Goal: Check status: Check status

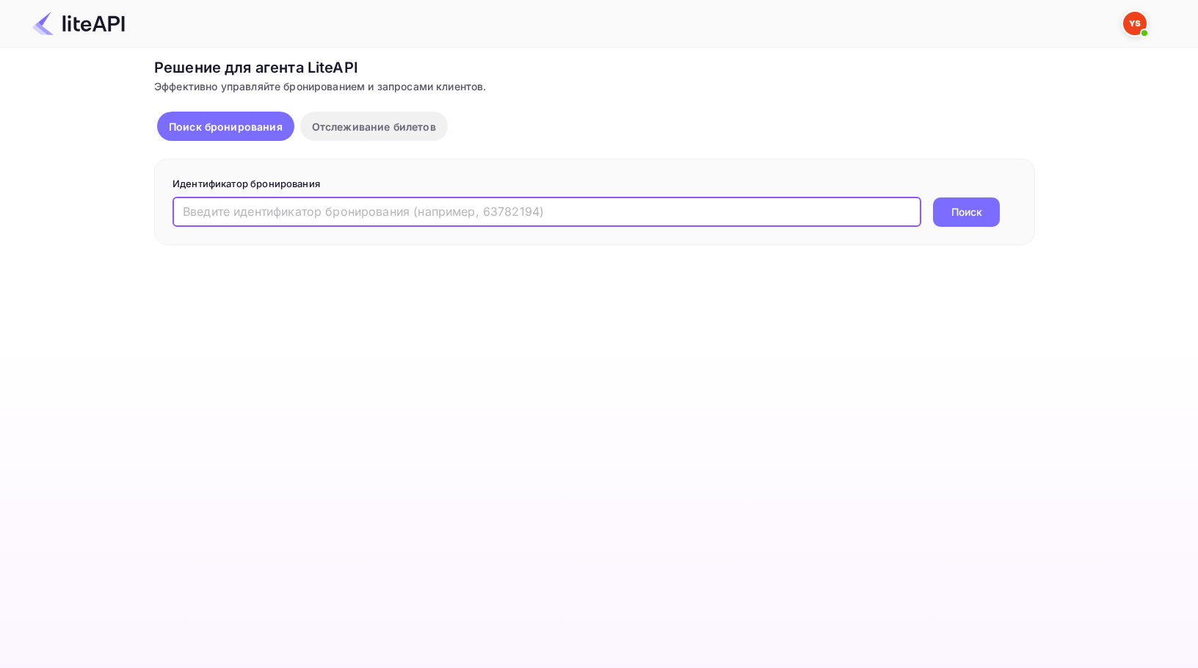
click at [254, 217] on input "text" at bounding box center [546, 211] width 749 height 29
paste input "8928876"
type input "8928876"
click at [933, 197] on button "Поиск" at bounding box center [966, 211] width 67 height 29
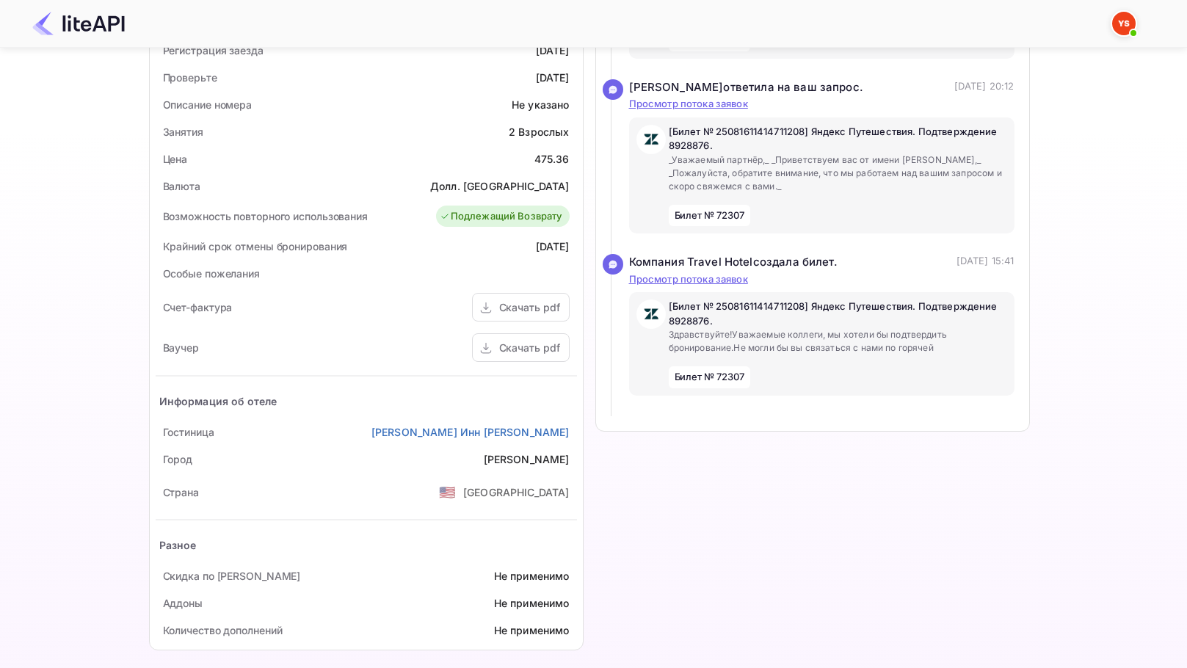
scroll to position [400, 0]
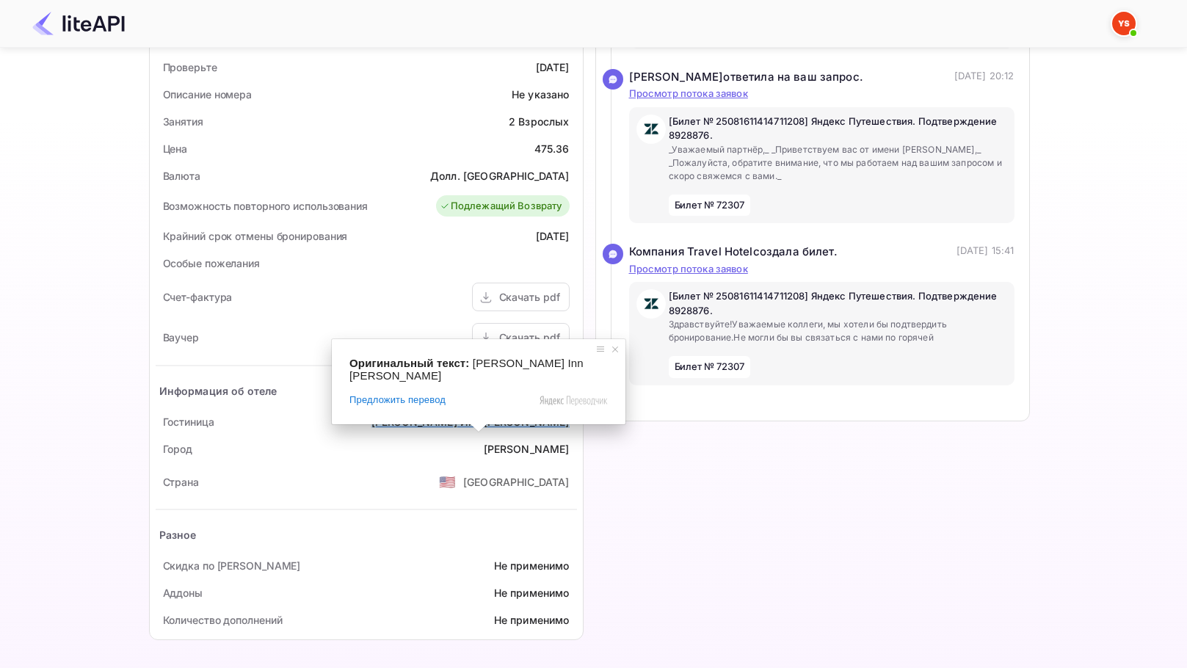
click at [473, 418] on ya-tr-span "[PERSON_NAME] Инн [PERSON_NAME]" at bounding box center [470, 421] width 198 height 12
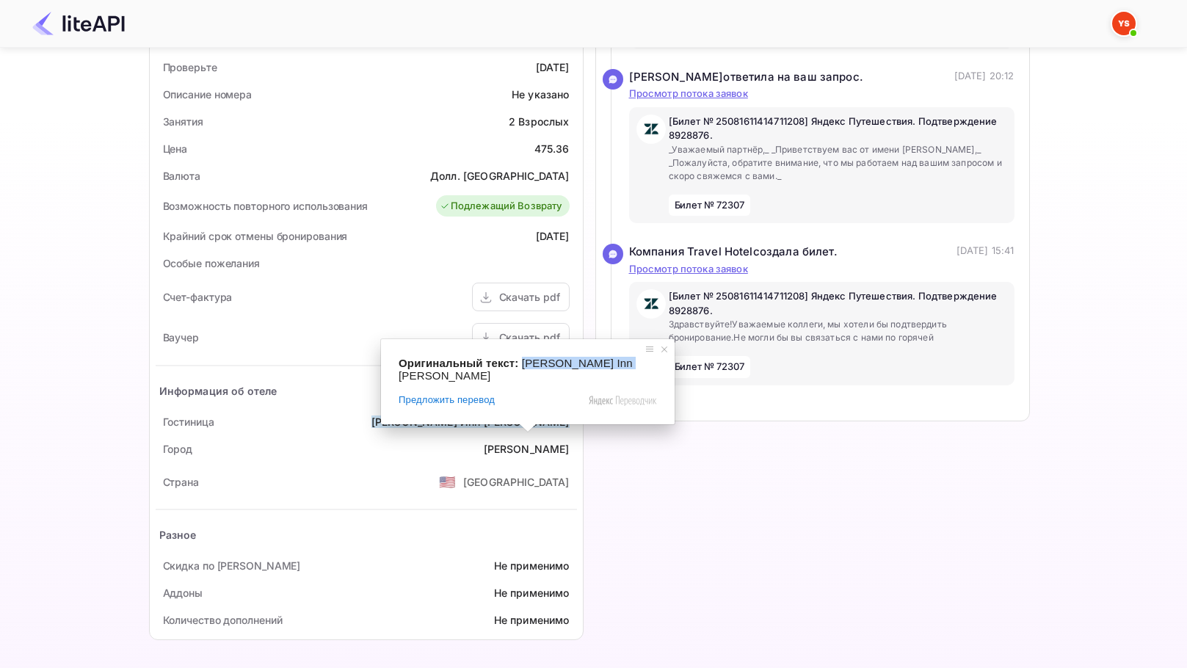
drag, startPoint x: 517, startPoint y: 361, endPoint x: 618, endPoint y: 366, distance: 100.7
click at [618, 366] on div "Оригинальный текст: [PERSON_NAME] Inn [PERSON_NAME]" at bounding box center [528, 369] width 258 height 25
copy span "[PERSON_NAME] Inn [PERSON_NAME]"
click at [520, 423] on span at bounding box center [529, 427] width 19 height 9
click at [676, 464] on div "Временная шкала Бронирование подтверждено # 3908800 Идентификатор поставщика: 8…" at bounding box center [806, 169] width 446 height 961
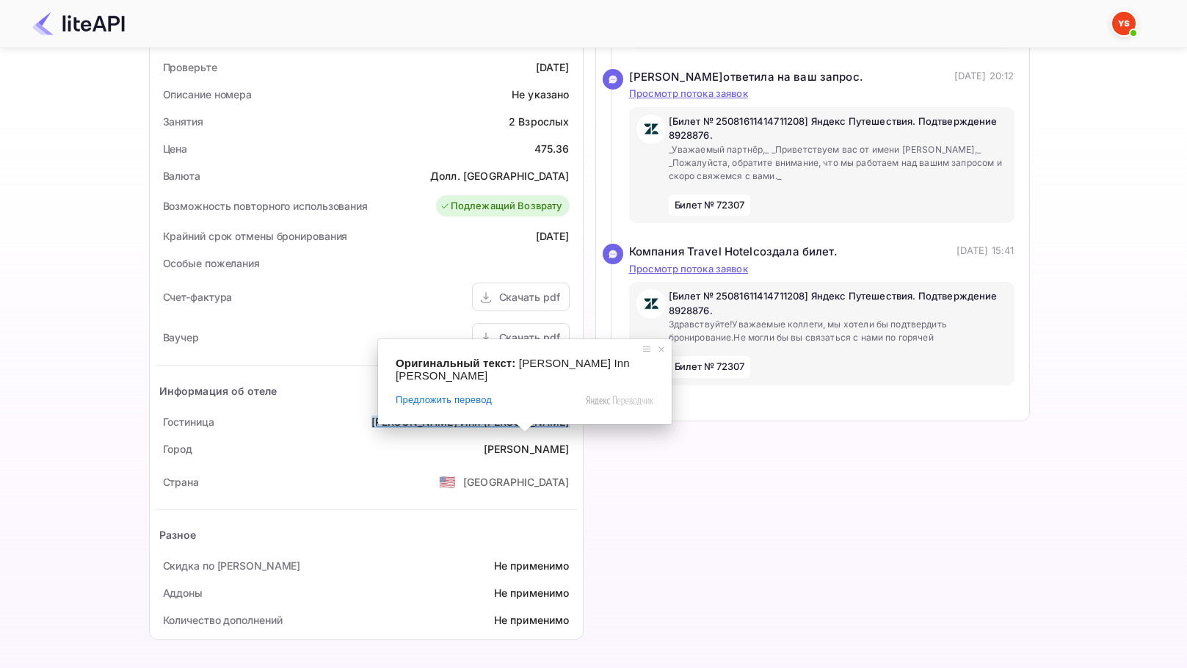
click at [504, 424] on ya-tr-span "[PERSON_NAME] Инн [PERSON_NAME]" at bounding box center [470, 421] width 198 height 12
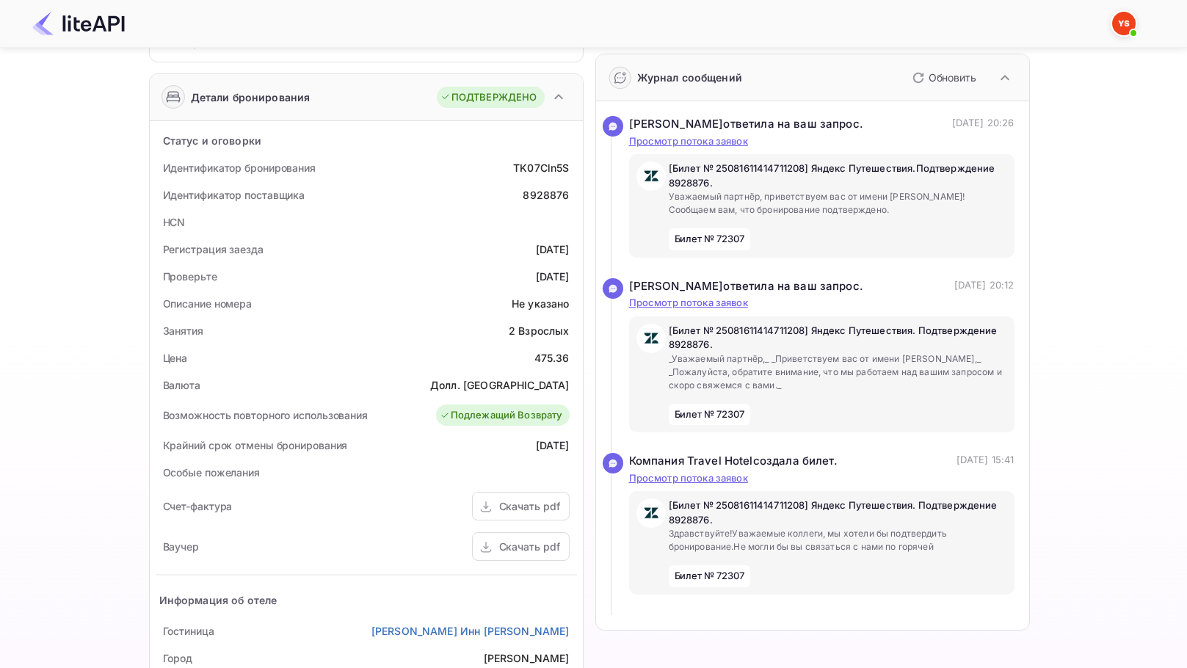
scroll to position [294, 0]
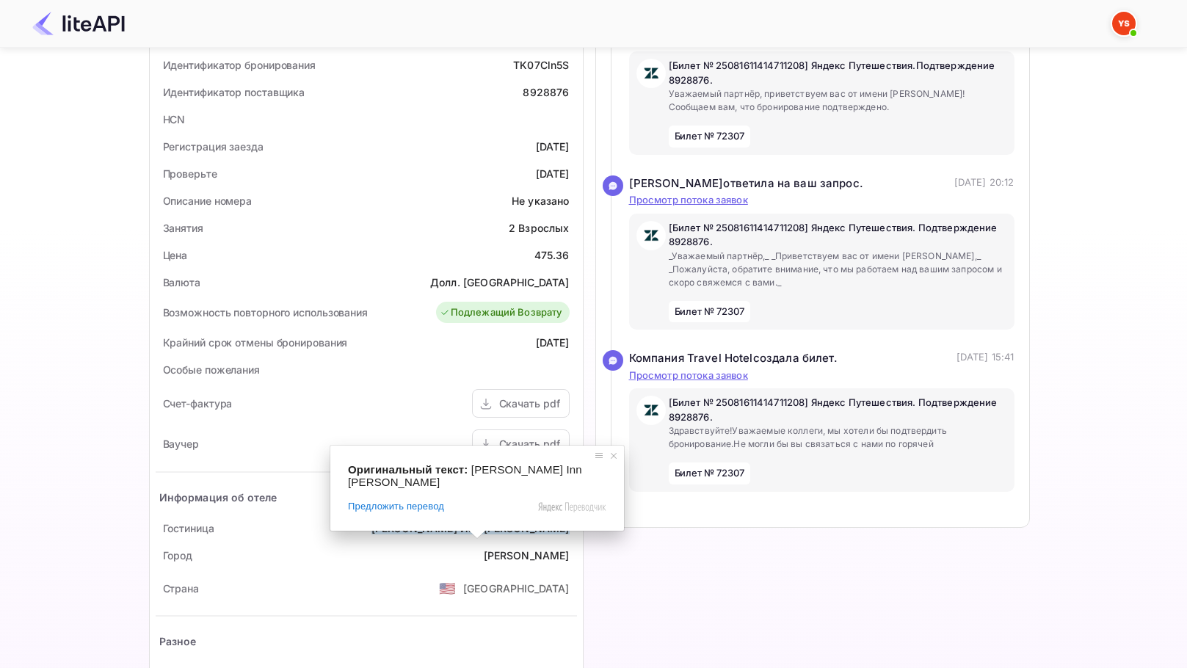
click at [467, 530] on span at bounding box center [476, 534] width 19 height 9
